Goal: Task Accomplishment & Management: Complete application form

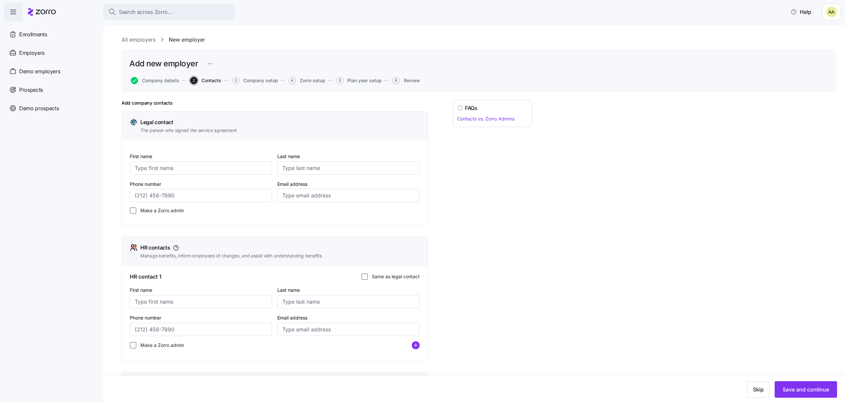
click at [188, 157] on div "First name" at bounding box center [201, 163] width 142 height 22
click at [187, 166] on input "First name" at bounding box center [201, 167] width 142 height 13
type input "kjfbkjn"
type input "kjnjknnj"
type input "(879) 645-3123"
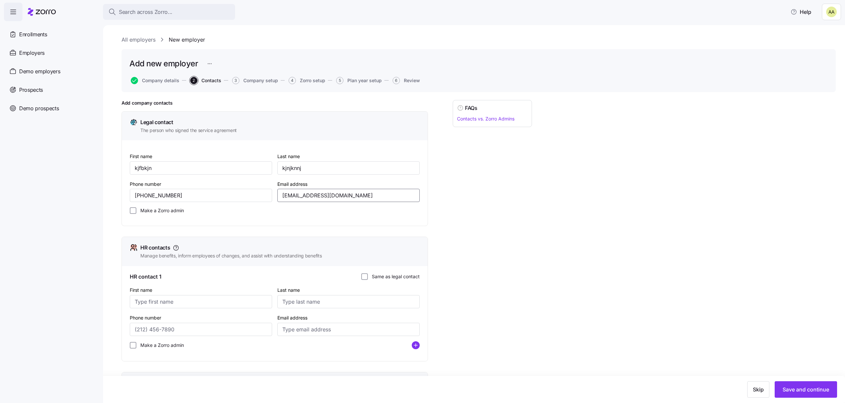
type input "adi.s+knnmcvbcv@myzorro.co"
click at [157, 211] on label "Make a Zorro admin" at bounding box center [160, 210] width 48 height 7
click at [136, 211] on input "Make a Zorro admin" at bounding box center [133, 210] width 7 height 7
checkbox input "true"
click at [400, 276] on label "Same as legal contact" at bounding box center [394, 276] width 52 height 7
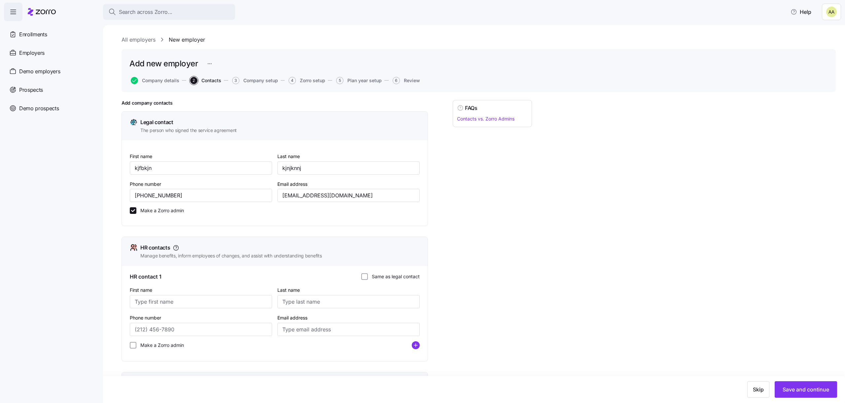
click at [368, 276] on input "Same as legal contact" at bounding box center [364, 276] width 7 height 7
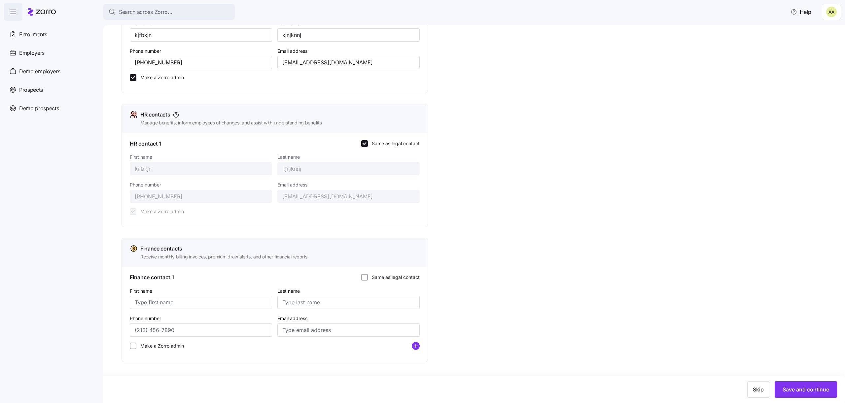
click at [400, 276] on label "Same as legal contact" at bounding box center [394, 277] width 52 height 7
click at [368, 276] on input "Same as legal contact" at bounding box center [364, 277] width 7 height 7
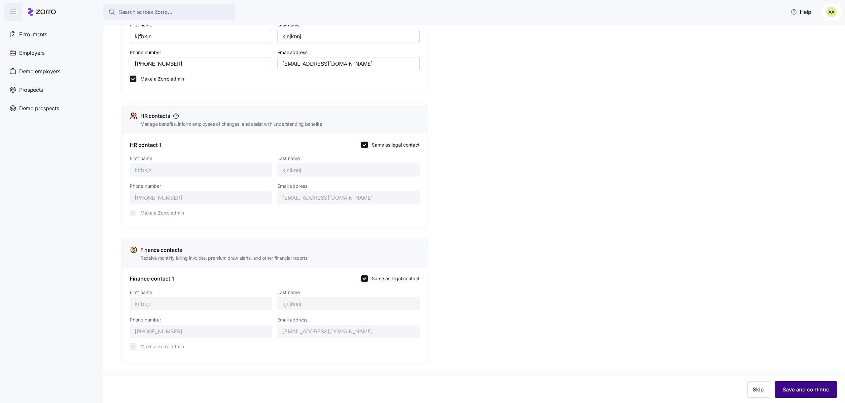
click at [829, 392] on button "Save and continue" at bounding box center [805, 389] width 62 height 17
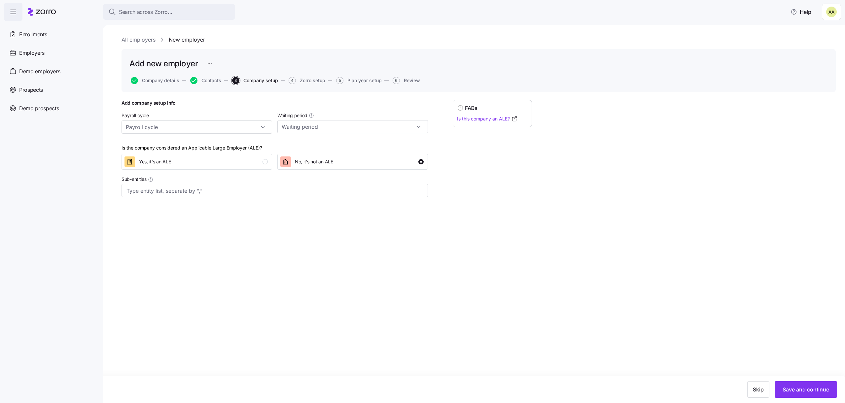
click at [664, 133] on div "Add company setup info Payroll cycle Waiting period Is the company considered a…" at bounding box center [478, 165] width 714 height 130
click at [246, 133] on input "Payroll cycle" at bounding box center [196, 126] width 150 height 13
click at [230, 161] on div "Bi weekly (26 cycles)" at bounding box center [196, 157] width 145 height 13
type input "Bi weekly (26 cycles)"
click at [295, 131] on input "Waiting period" at bounding box center [352, 126] width 150 height 13
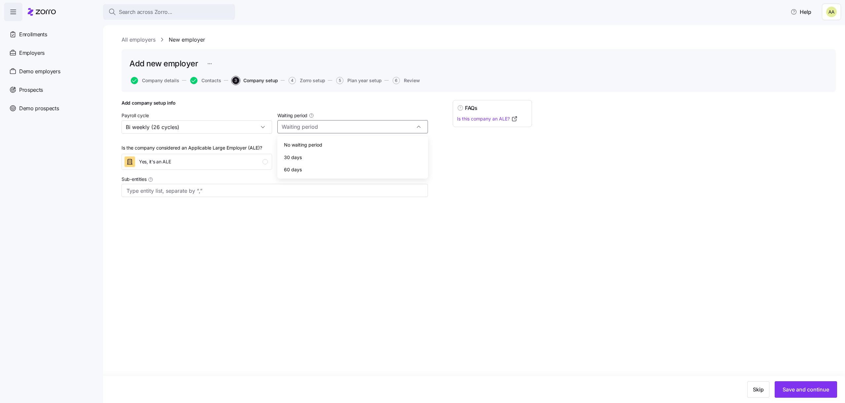
click at [302, 163] on div "60 days" at bounding box center [352, 169] width 145 height 13
type input "60 days"
click at [266, 192] on input "Sub-entities" at bounding box center [267, 190] width 283 height 9
type input "a1"
type input "a2"
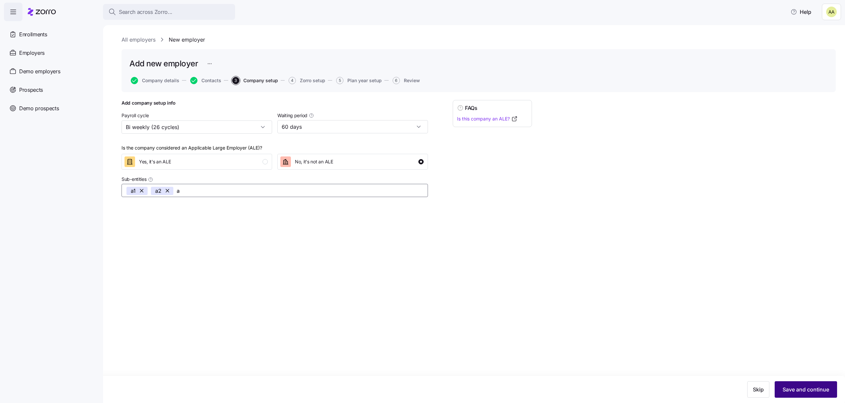
type input "a3"
type input "a4"
click at [814, 391] on span "Save and continue" at bounding box center [805, 389] width 47 height 8
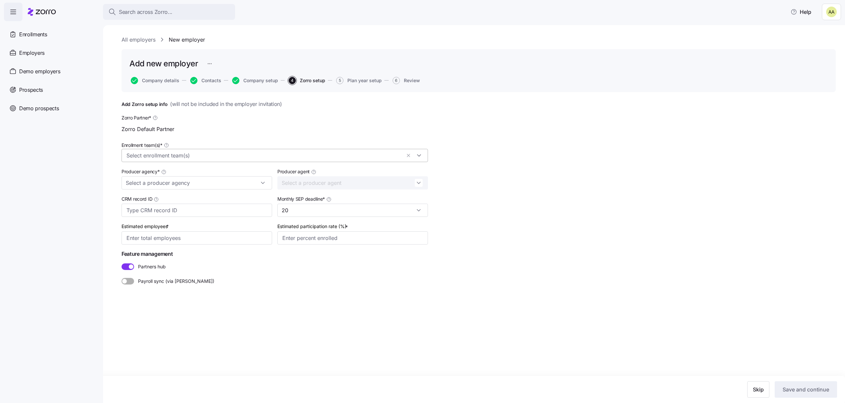
click at [237, 156] on input "Enrollment team(s) *" at bounding box center [263, 155] width 275 height 9
click at [220, 181] on div "Zorro Default Partner" at bounding box center [274, 184] width 296 height 8
click at [132, 176] on icon at bounding box center [130, 172] width 8 height 8
click at [104, 176] on div "All employers New employer Add new employer Company details Contacts Company se…" at bounding box center [474, 214] width 742 height 378
click at [141, 192] on div "CRM record ID" at bounding box center [197, 205] width 156 height 27
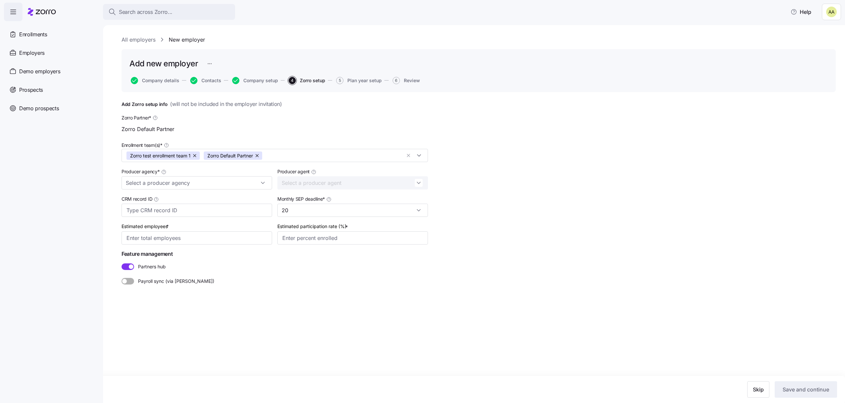
click at [141, 189] on div "Producer agency *" at bounding box center [197, 178] width 156 height 27
click at [141, 186] on input "Producer agency *" at bounding box center [196, 182] width 150 height 13
click at [146, 226] on span "Zorro Default Partner" at bounding box center [151, 225] width 46 height 7
type input "Zorro Default Partner"
click at [298, 184] on input "Producer agent" at bounding box center [352, 182] width 150 height 13
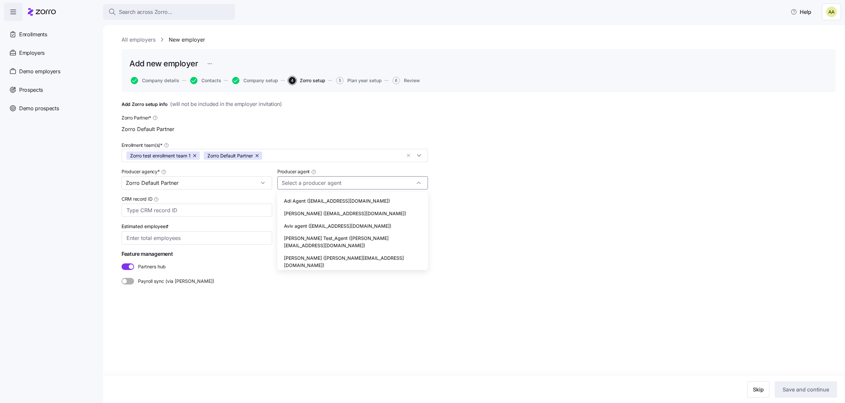
click at [301, 195] on div "Adi Agent (adi.s+agent@myzorro.co)" at bounding box center [352, 201] width 145 height 13
type input "Adi Agent (adi.s+agent@myzorro.co)"
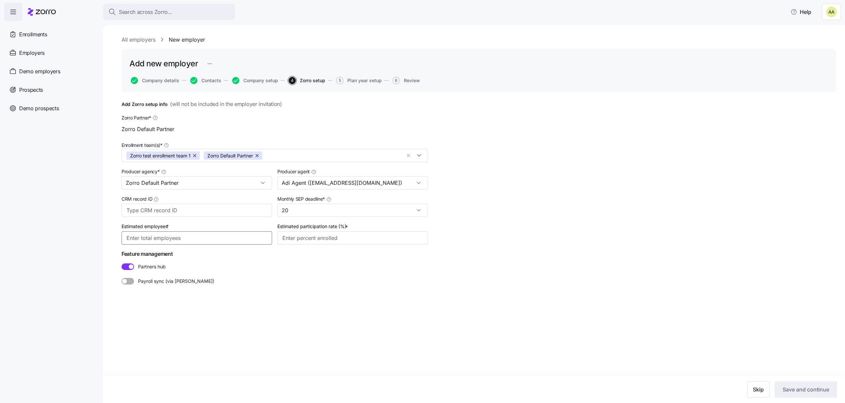
click at [198, 238] on input "Estimated employees *" at bounding box center [196, 237] width 150 height 13
type input "100"
type input "2%"
type input "60%"
click at [783, 391] on span "Save and continue" at bounding box center [805, 389] width 47 height 8
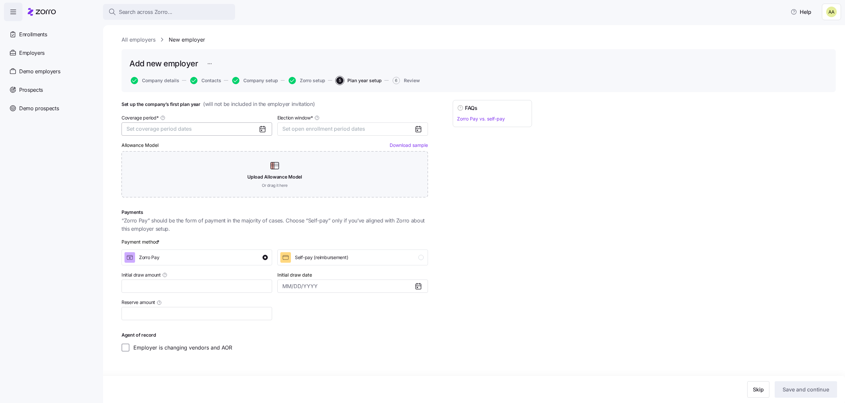
click at [188, 126] on span "Set coverage period dates" at bounding box center [158, 128] width 65 height 7
click at [145, 170] on button "Jan" at bounding box center [143, 166] width 33 height 14
click at [200, 209] on button "Dec" at bounding box center [210, 209] width 33 height 14
click at [283, 133] on button "Set open enrollment period dates" at bounding box center [352, 128] width 150 height 13
click at [289, 174] on button "1" at bounding box center [290, 177] width 14 height 14
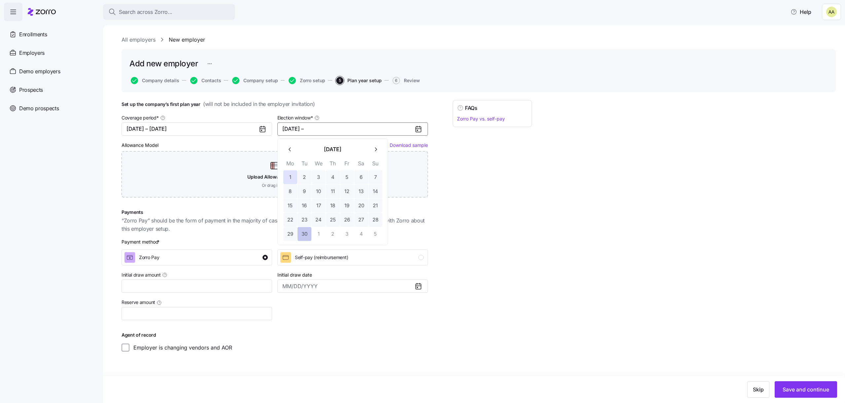
click at [300, 231] on button "30" at bounding box center [304, 234] width 14 height 14
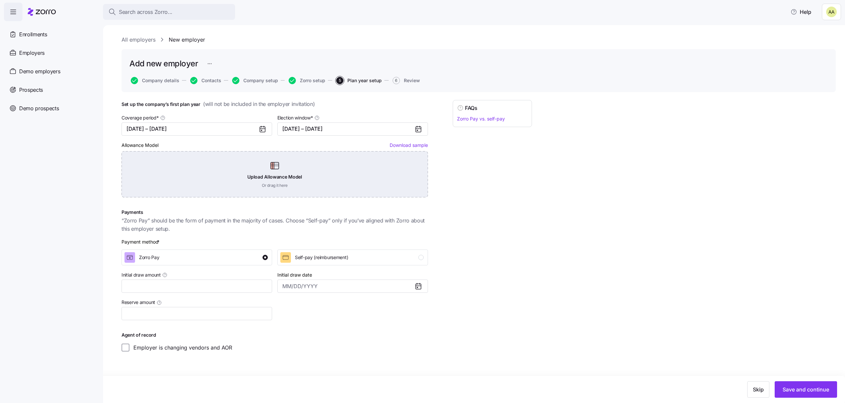
click at [296, 175] on div "Upload Allowance Model Or drag it here" at bounding box center [274, 174] width 306 height 46
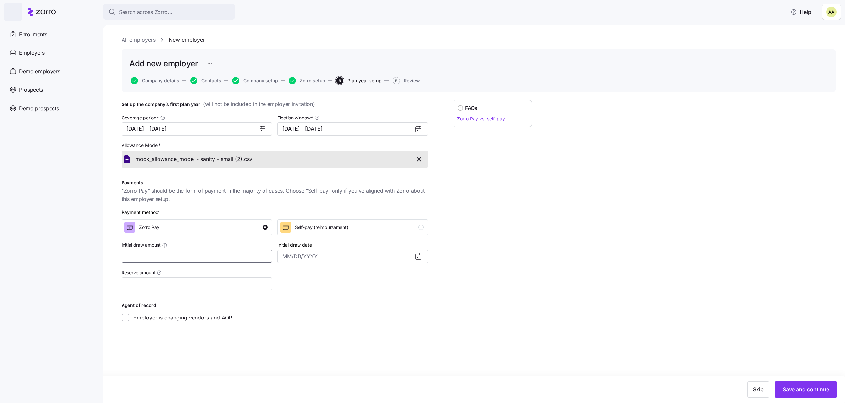
click at [196, 254] on input "Initial draw amount" at bounding box center [196, 255] width 150 height 13
type input "$100"
click at [795, 390] on span "Save and continue" at bounding box center [805, 389] width 47 height 8
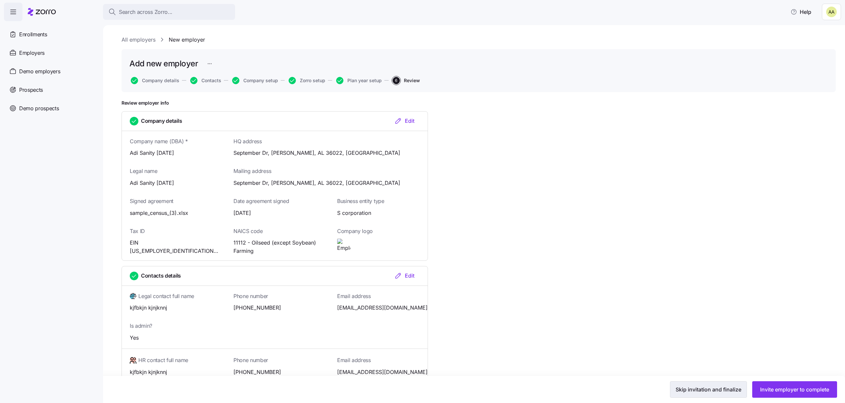
click at [691, 390] on span "Skip invitation and finalize" at bounding box center [708, 389] width 66 height 8
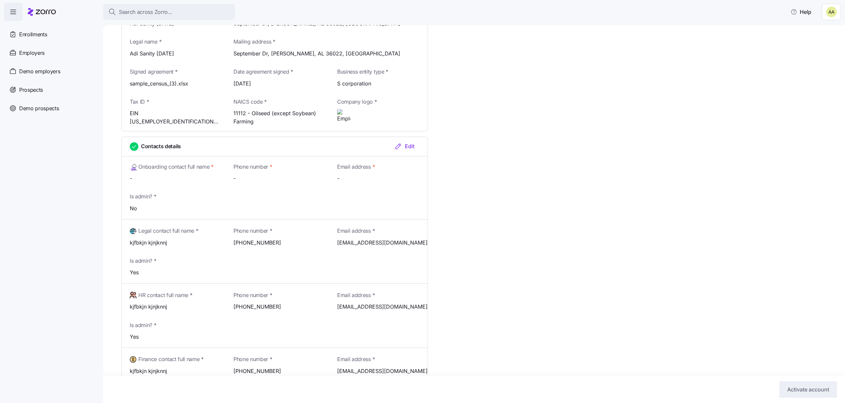
scroll to position [164, 0]
click at [410, 150] on div "Contacts details Edit" at bounding box center [275, 146] width 306 height 19
click at [408, 146] on div "Edit" at bounding box center [404, 146] width 20 height 8
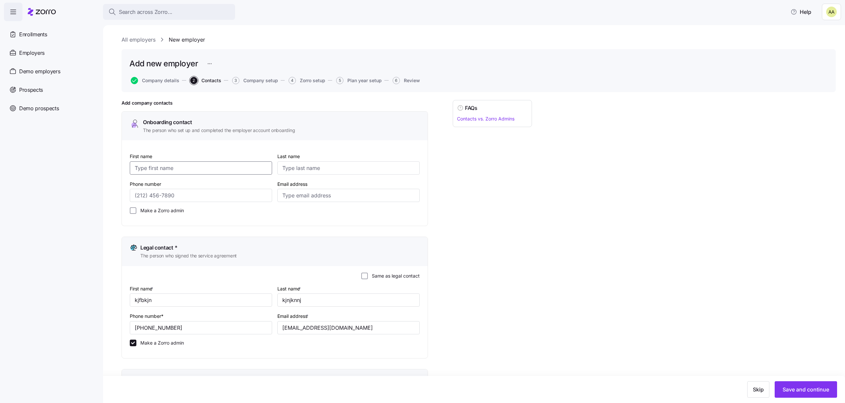
click at [223, 170] on input "First name" at bounding box center [201, 167] width 142 height 13
type input "xxcvmm"
type input "mxcnm"
type input "(876) 453-1333"
type input "adi.s+mncxxxx@myzorro.co"
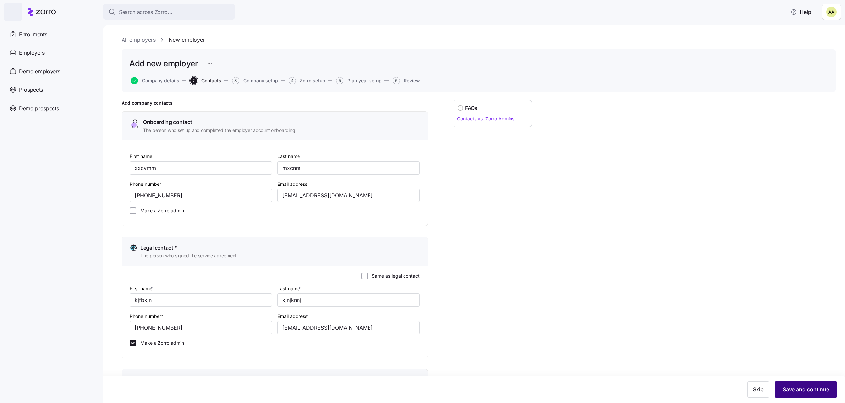
click at [794, 381] on button "Save and continue" at bounding box center [805, 389] width 62 height 17
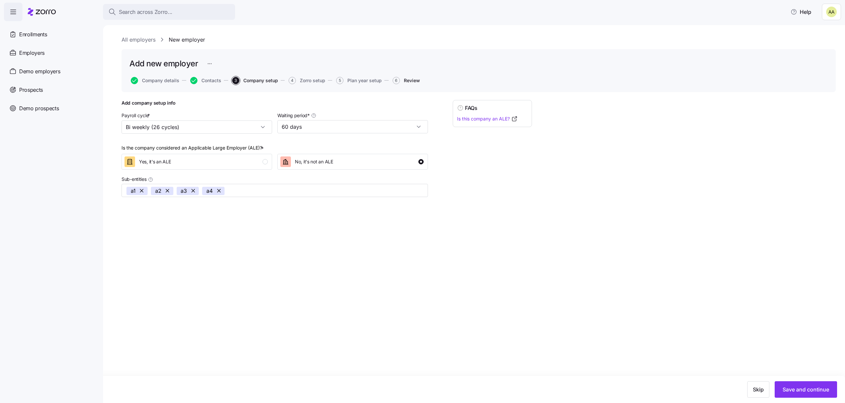
click at [407, 79] on span "Review" at bounding box center [412, 80] width 16 height 5
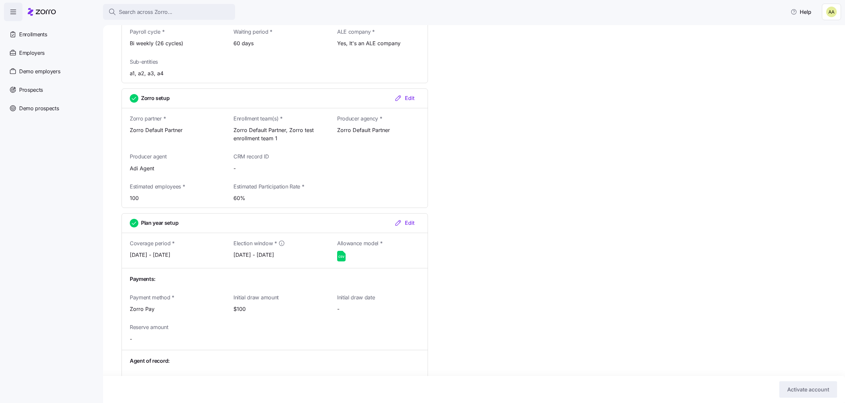
scroll to position [620, 0]
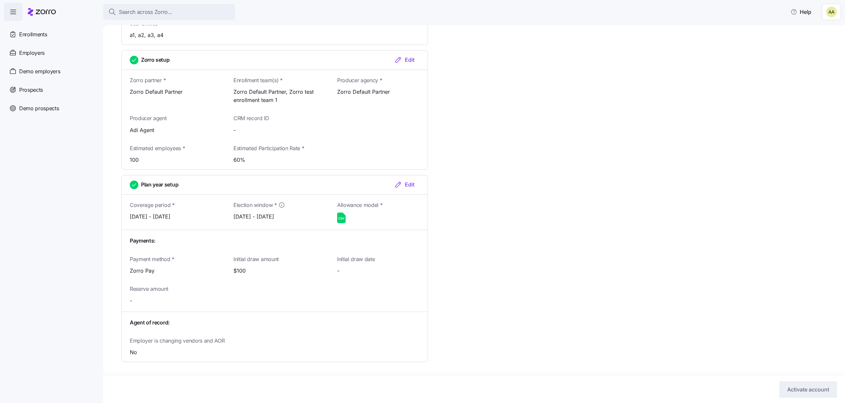
click at [836, 9] on html "Search across Zorro... Help Enrollments Employers Demo employers Prospects Demo…" at bounding box center [422, 199] width 845 height 399
click at [815, 37] on div "Log out" at bounding box center [814, 40] width 26 height 7
